Goal: Task Accomplishment & Management: Complete application form

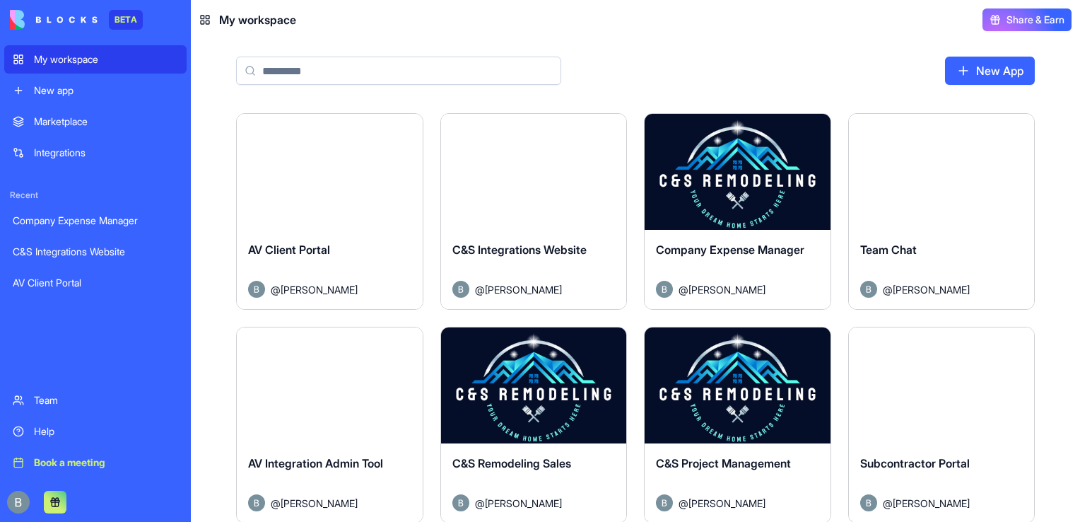
click at [752, 44] on div "New App" at bounding box center [635, 77] width 889 height 74
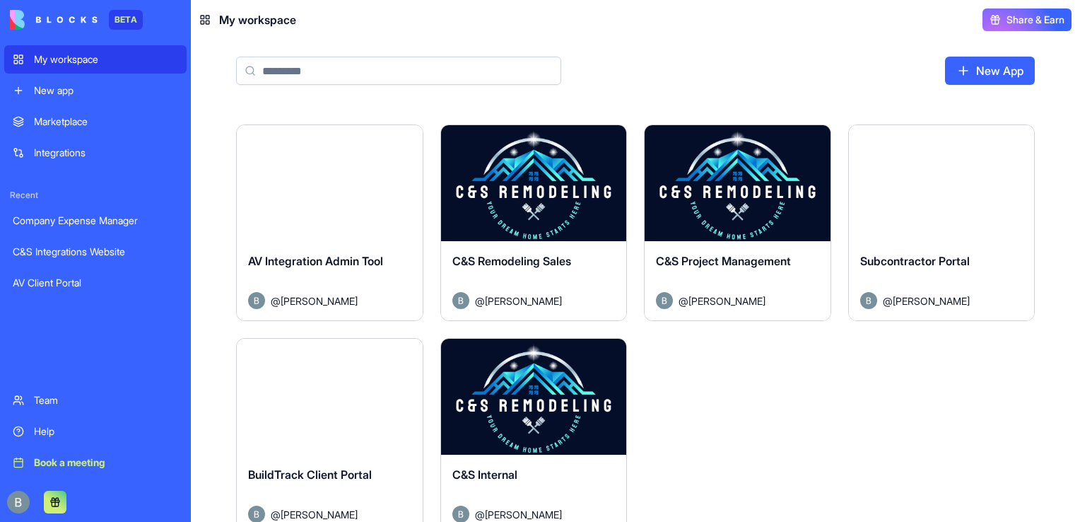
scroll to position [427, 0]
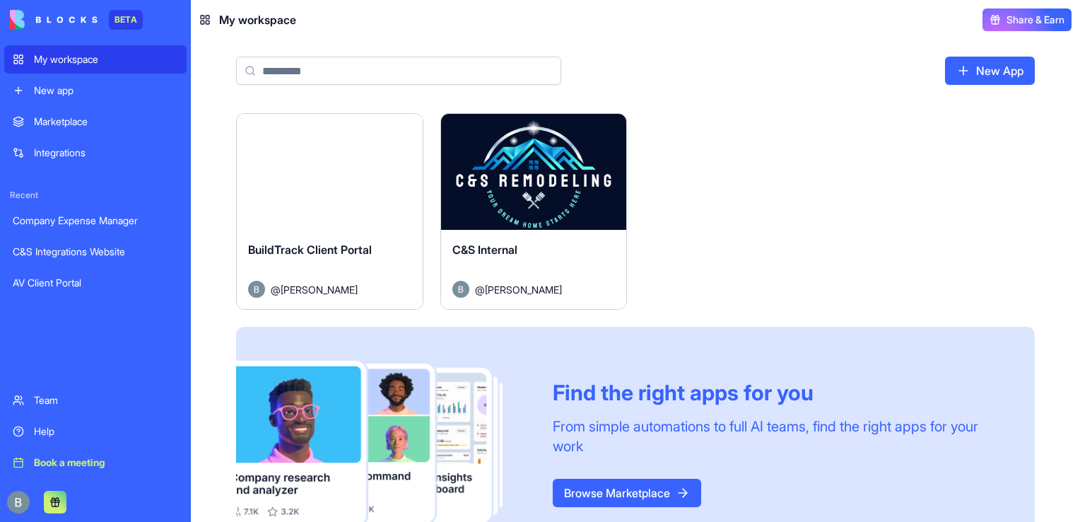
click at [538, 172] on button "Launch" at bounding box center [534, 172] width 106 height 28
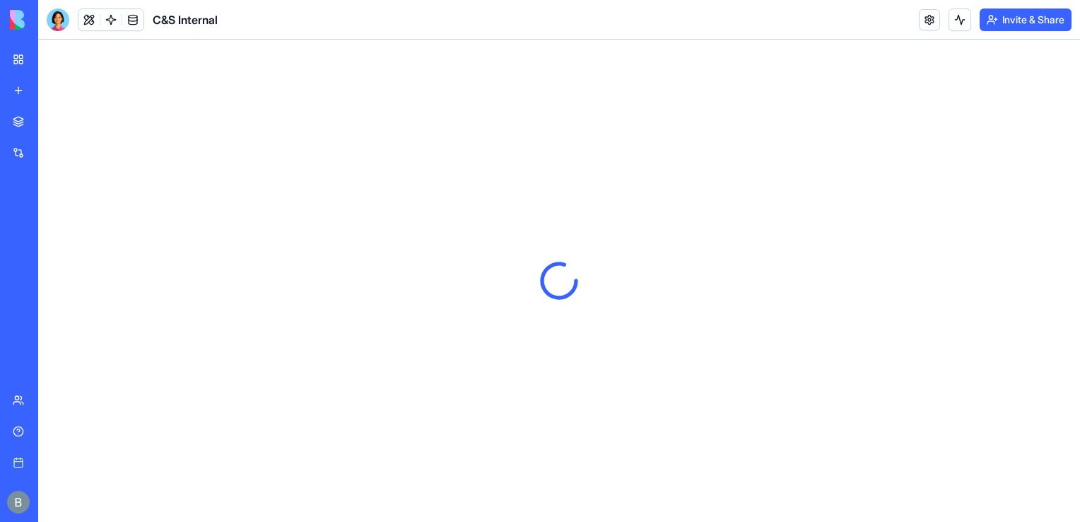
click at [70, 19] on div "C&S Internal" at bounding box center [132, 19] width 171 height 23
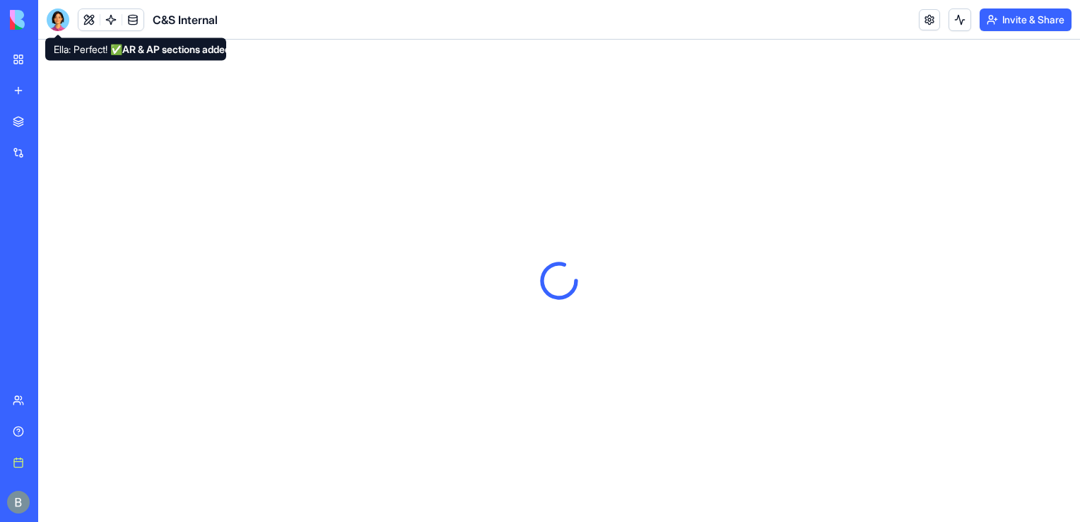
click at [59, 26] on div at bounding box center [58, 19] width 23 height 23
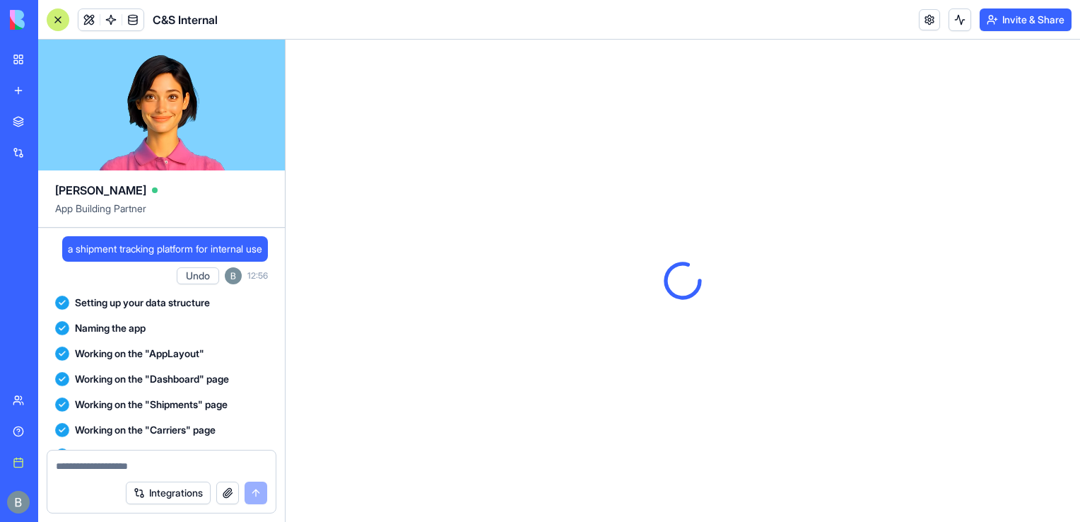
scroll to position [25629, 0]
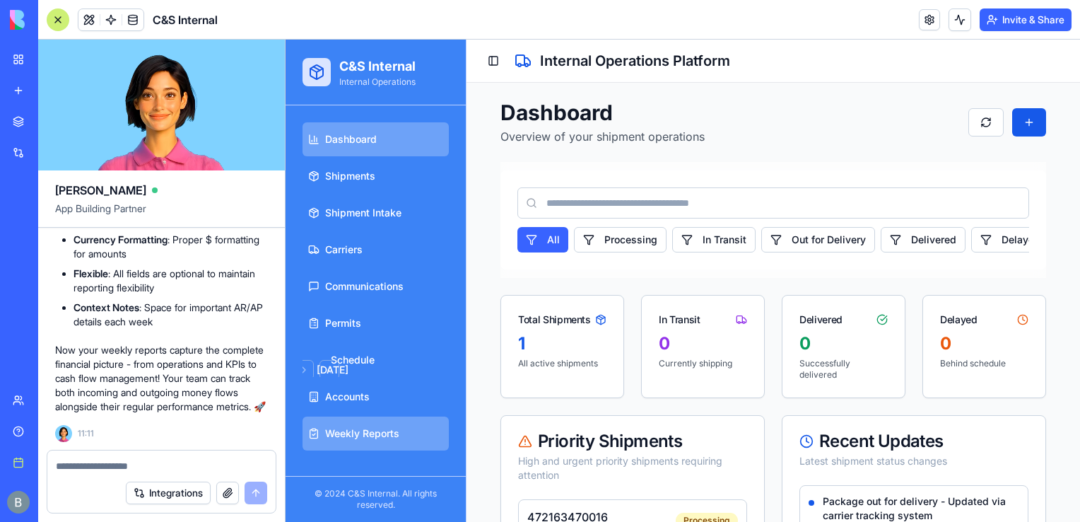
click at [362, 433] on span "Weekly Reports" at bounding box center [362, 433] width 74 height 14
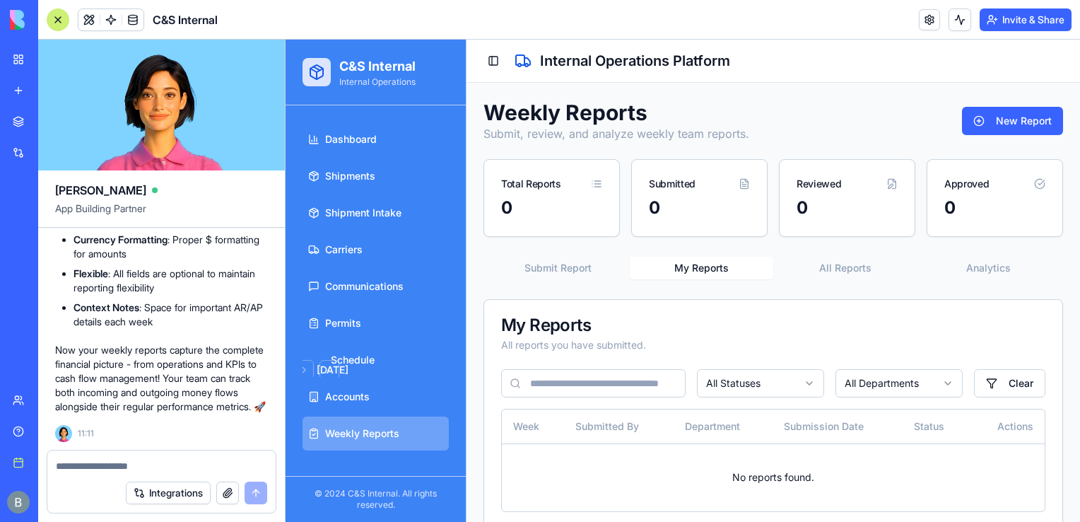
scroll to position [23, 0]
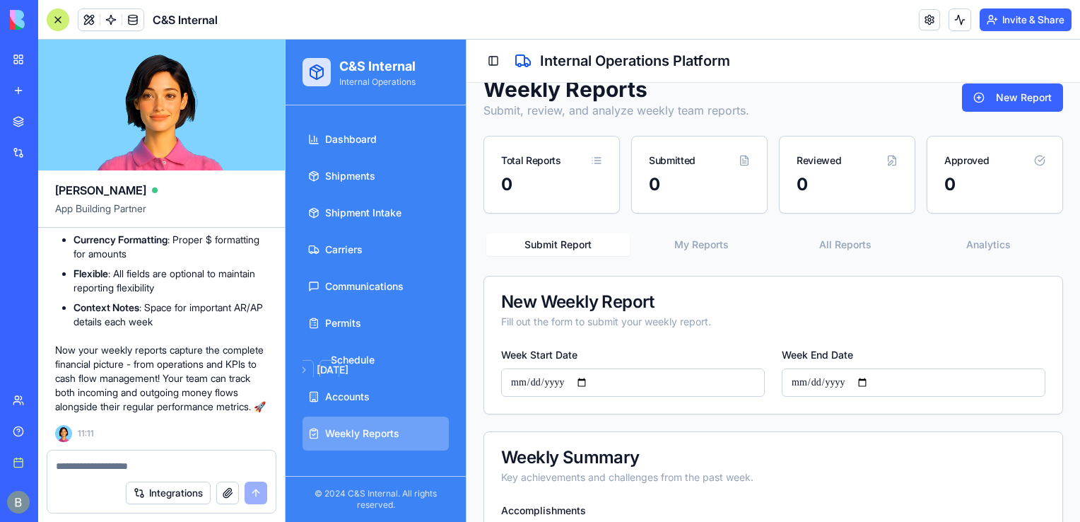
click at [532, 250] on button "Submit Report" at bounding box center [557, 244] width 143 height 23
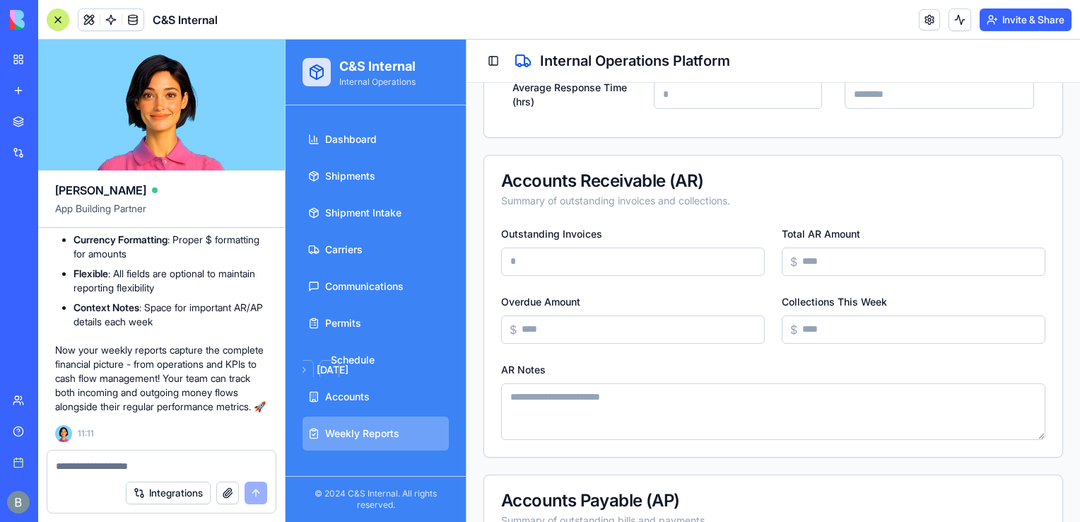
scroll to position [1254, 0]
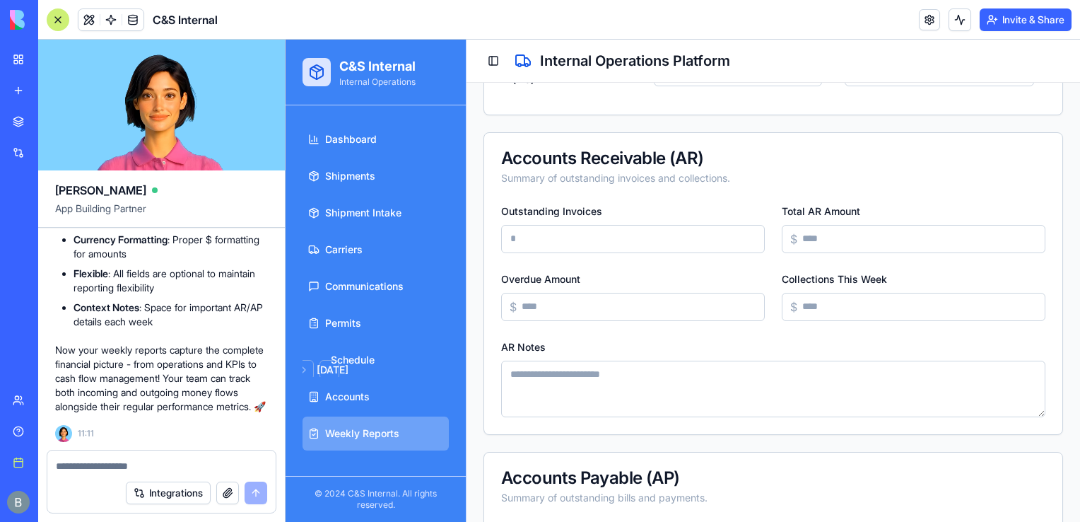
click at [686, 225] on input "Outstanding Invoices" at bounding box center [633, 239] width 264 height 28
click at [621, 187] on div "Accounts Receivable (AR) Summary of outstanding invoices and collections." at bounding box center [773, 167] width 578 height 69
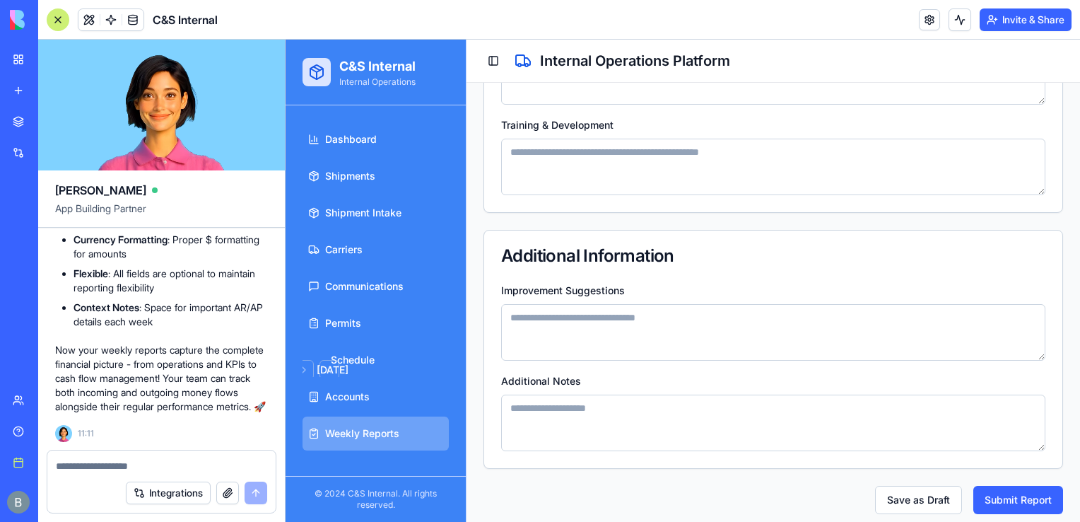
scroll to position [2101, 0]
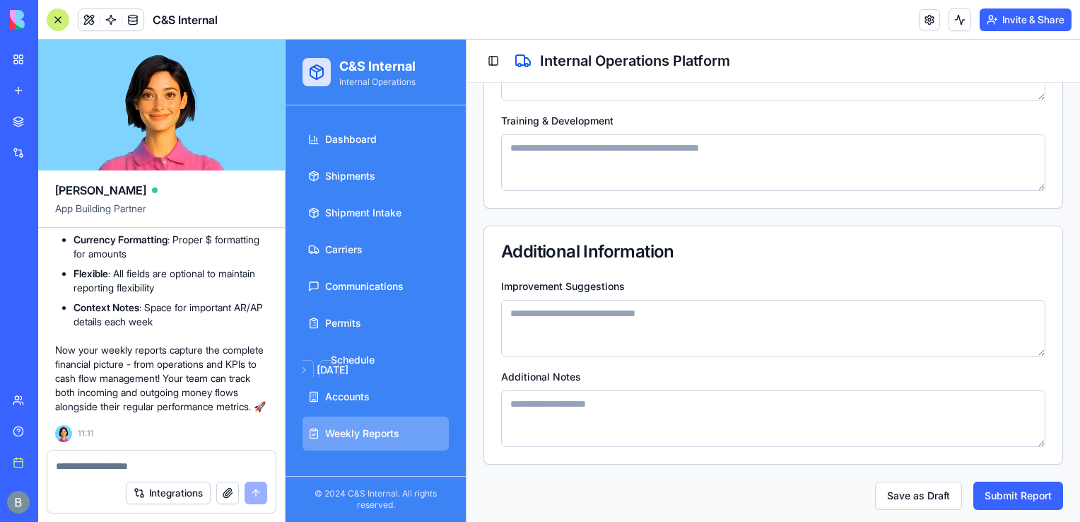
drag, startPoint x: 1070, startPoint y: 321, endPoint x: 1365, endPoint y: 529, distance: 361.1
drag, startPoint x: 633, startPoint y: 414, endPoint x: 500, endPoint y: 235, distance: 222.8
click at [500, 235] on div "Additional Information Improvement Suggestions Additional Notes" at bounding box center [773, 344] width 580 height 239
click at [611, 377] on div "Additional Notes" at bounding box center [773, 407] width 544 height 79
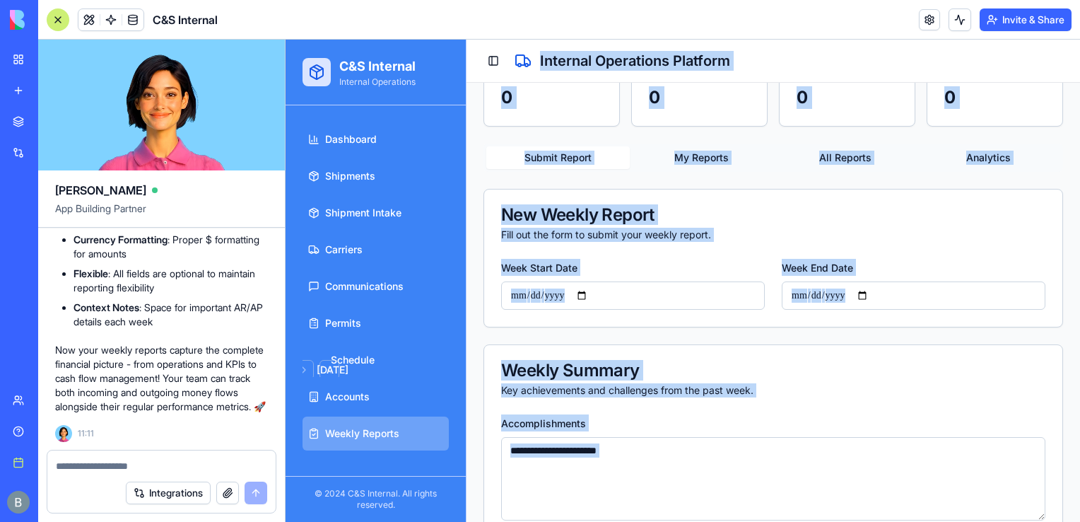
scroll to position [0, 0]
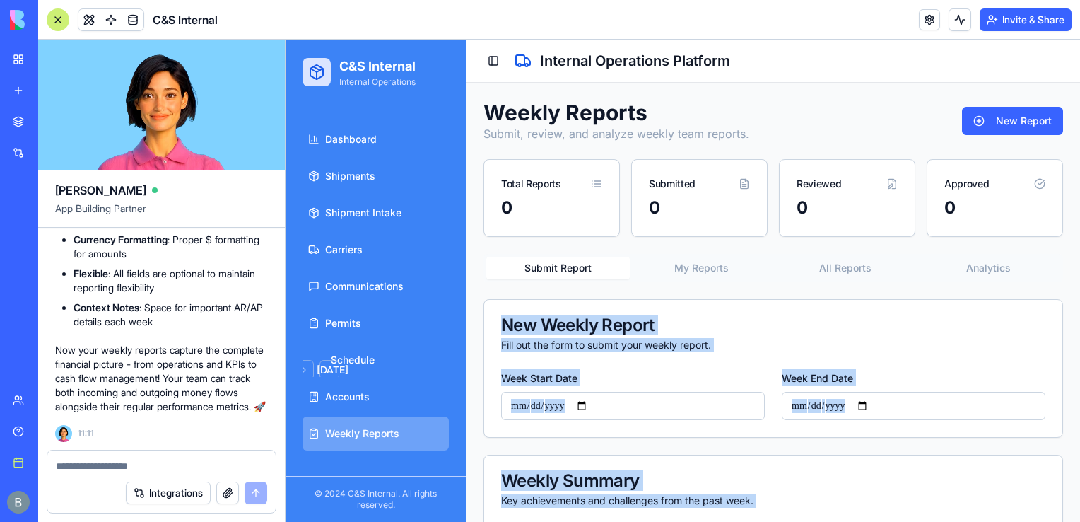
drag, startPoint x: 611, startPoint y: 377, endPoint x: 494, endPoint y: 307, distance: 136.4
copy form "New Weekly Report Fill out the form to submit your weekly report. Week Start Da…"
